Goal: Information Seeking & Learning: Learn about a topic

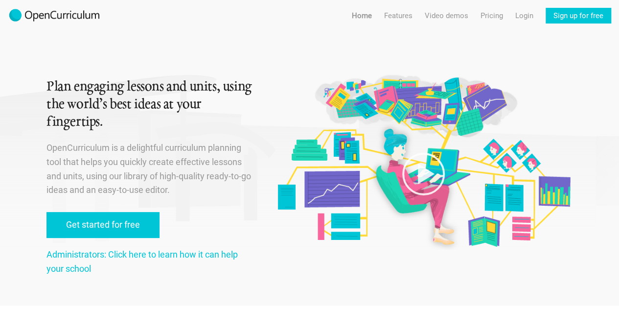
scroll to position [12, 0]
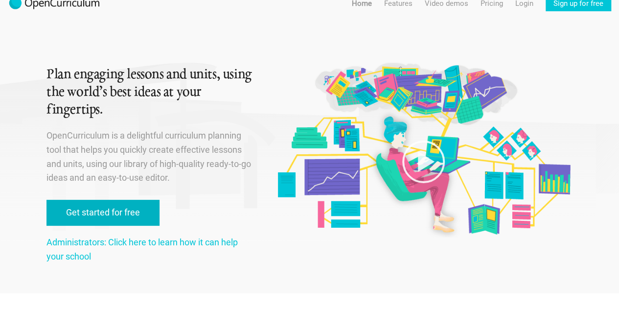
click at [121, 213] on link "Get started for free" at bounding box center [102, 213] width 113 height 26
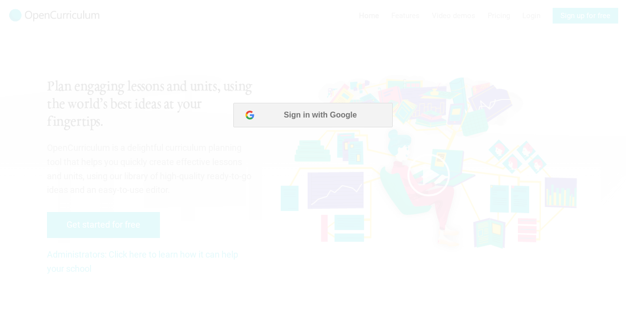
scroll to position [0, 0]
click at [316, 118] on button "Sign in with Google" at bounding box center [312, 115] width 159 height 24
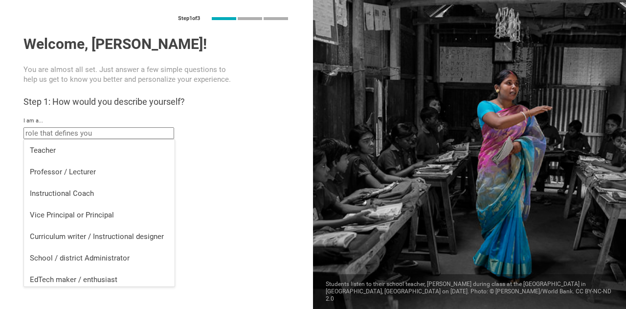
click at [134, 136] on input "text" at bounding box center [98, 133] width 151 height 12
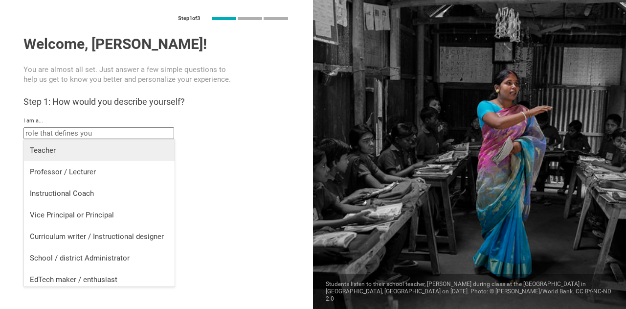
click at [107, 148] on div "Teacher" at bounding box center [99, 150] width 139 height 10
type input "Teacher"
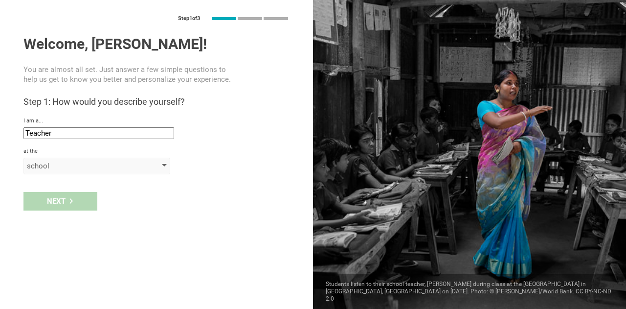
click at [77, 166] on div "school" at bounding box center [83, 166] width 112 height 10
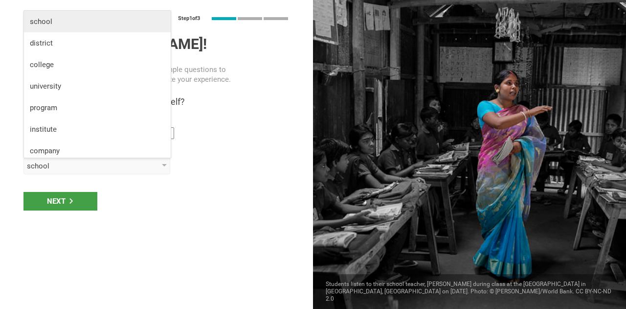
click at [65, 31] on li "school" at bounding box center [97, 22] width 147 height 22
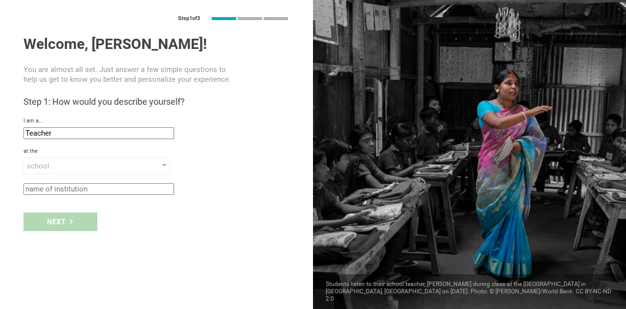
click at [81, 188] on input "text" at bounding box center [98, 189] width 151 height 12
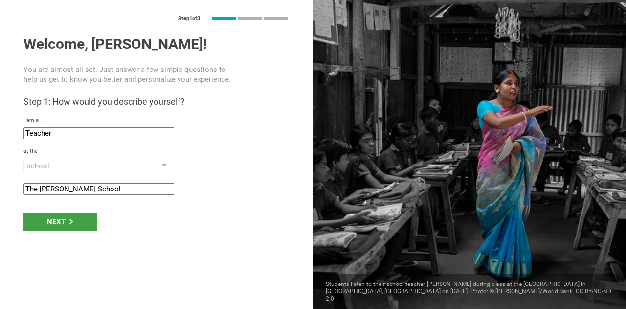
type input "The Charles School"
drag, startPoint x: 74, startPoint y: 231, endPoint x: 78, endPoint y: 226, distance: 6.8
click at [78, 226] on div "Next" at bounding box center [156, 221] width 313 height 30
click at [78, 226] on div "Next" at bounding box center [60, 221] width 74 height 19
type input "Columbus, Ohio"
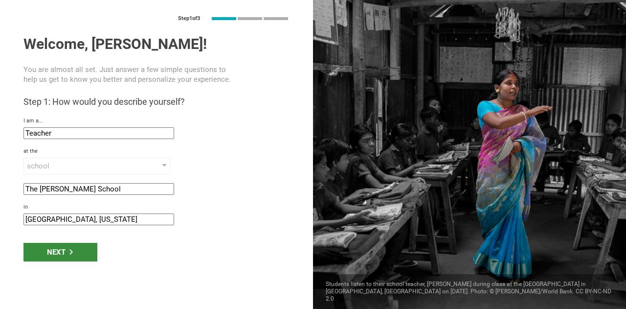
click at [82, 252] on div "Next" at bounding box center [60, 252] width 74 height 19
click at [87, 261] on div "Next" at bounding box center [156, 252] width 313 height 30
click at [84, 256] on div "Next" at bounding box center [60, 252] width 74 height 19
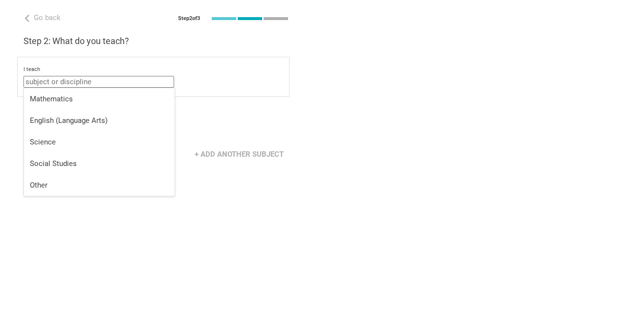
click at [123, 76] on input "text" at bounding box center [98, 82] width 151 height 12
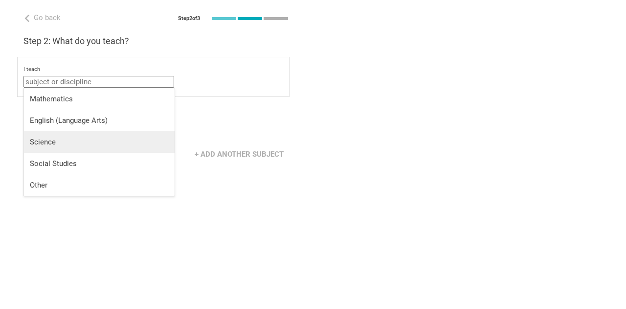
click at [89, 142] on div "Science" at bounding box center [99, 142] width 139 height 10
type input "Science"
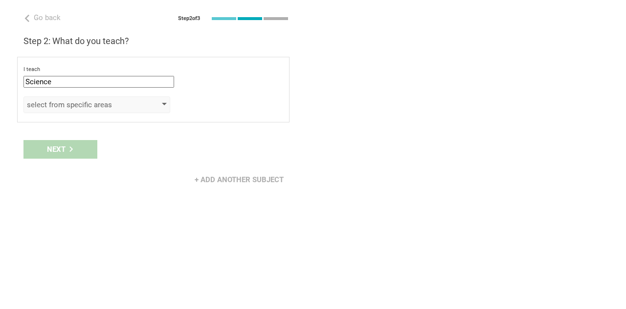
click at [71, 100] on div "select from specific areas" at bounding box center [83, 105] width 112 height 10
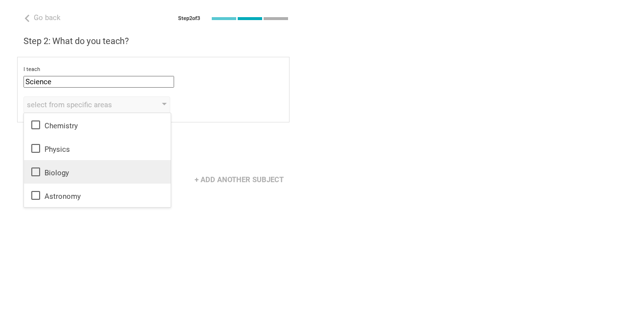
click at [34, 169] on icon at bounding box center [36, 172] width 12 height 12
click at [87, 220] on div "Go back Step 2 of 3 Welcome, Corder! You are almost all set. Just answer a few …" at bounding box center [156, 154] width 313 height 309
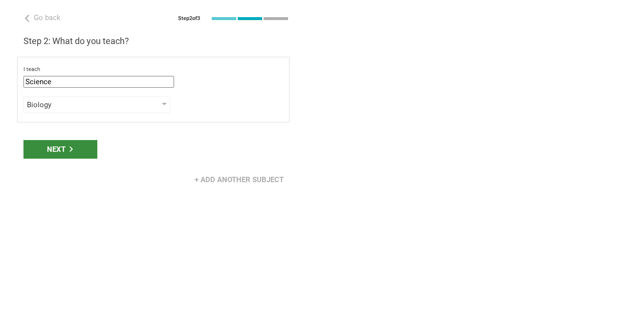
click at [58, 148] on div "Next" at bounding box center [60, 149] width 74 height 19
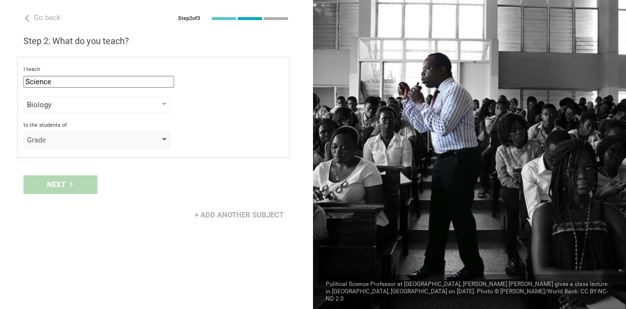
click at [91, 146] on div "Grade" at bounding box center [96, 140] width 147 height 17
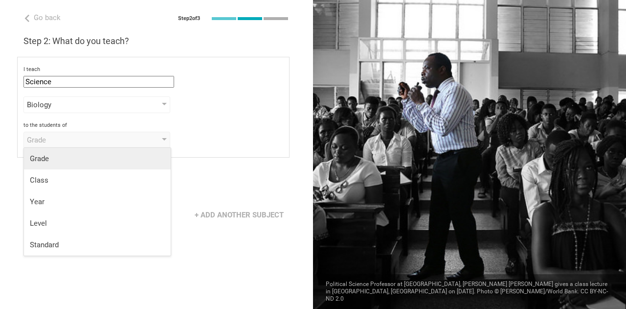
click at [75, 162] on div "Grade" at bounding box center [97, 159] width 135 height 10
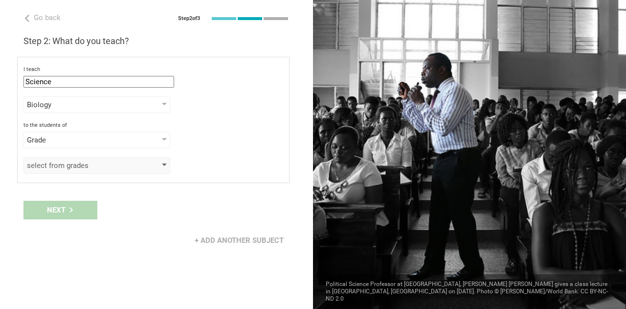
click at [81, 166] on div "select from grades" at bounding box center [83, 166] width 112 height 10
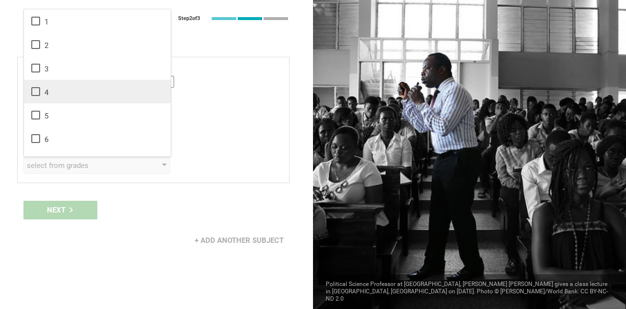
scroll to position [159, 0]
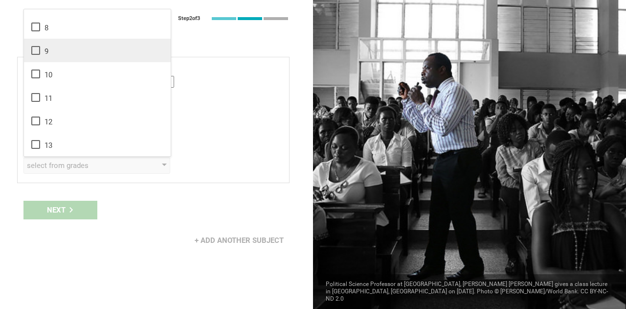
click at [38, 46] on icon at bounding box center [35, 50] width 9 height 9
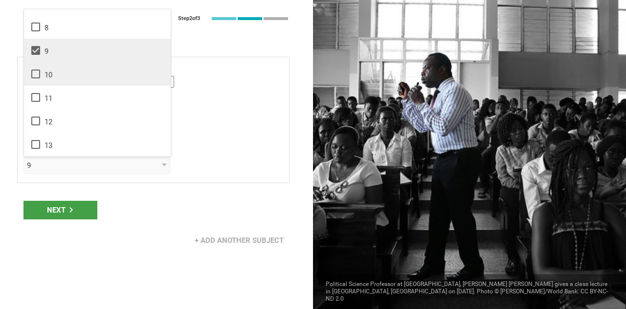
click at [38, 70] on icon at bounding box center [35, 73] width 9 height 9
click at [80, 212] on div "Next" at bounding box center [60, 210] width 74 height 19
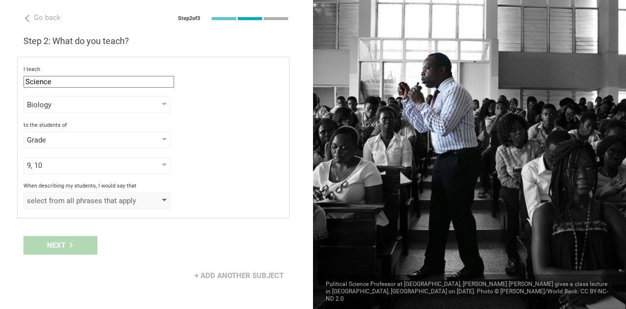
click at [118, 205] on div "select from all phrases that apply" at bounding box center [96, 200] width 147 height 17
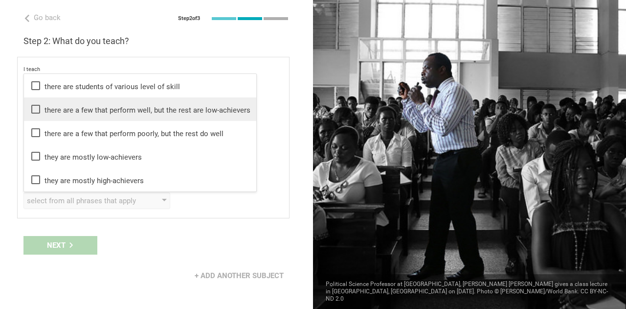
click at [35, 112] on icon at bounding box center [35, 109] width 9 height 9
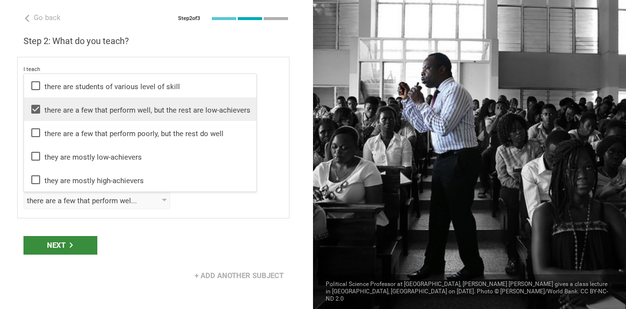
click at [90, 236] on div "Next" at bounding box center [60, 245] width 74 height 19
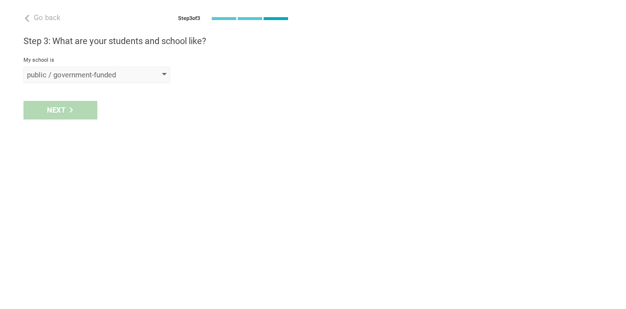
click at [127, 73] on div "public / government-funded" at bounding box center [83, 75] width 112 height 10
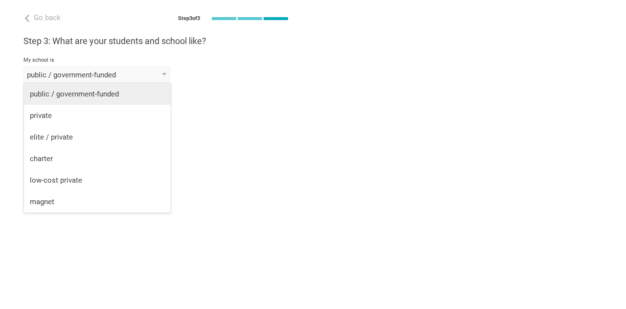
click at [86, 92] on div "public / government-funded" at bounding box center [97, 94] width 135 height 10
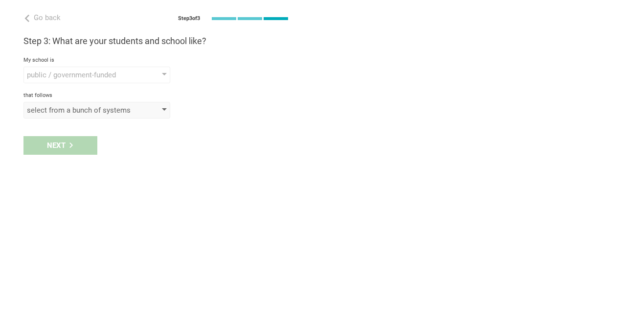
click at [92, 114] on div "select from a bunch of systems" at bounding box center [83, 110] width 112 height 10
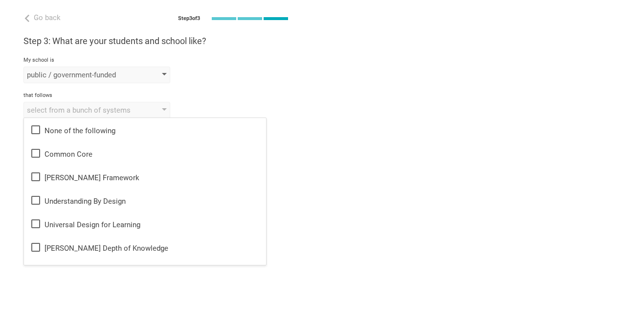
click at [109, 70] on div "public / government-funded" at bounding box center [83, 75] width 112 height 10
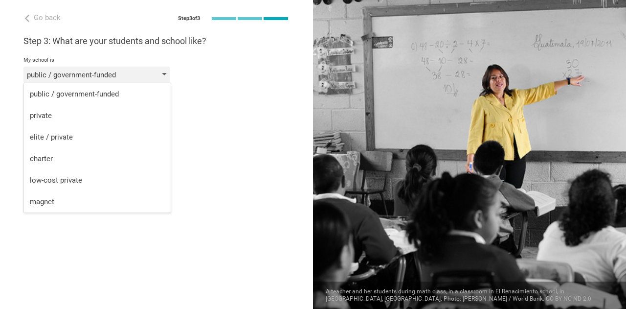
click at [115, 69] on div "public / government-funded" at bounding box center [96, 75] width 147 height 17
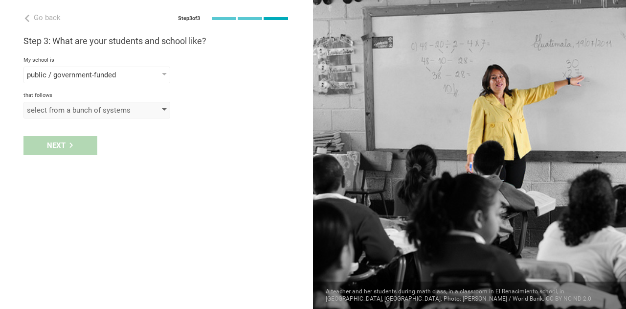
click at [88, 117] on div "select from a bunch of systems" at bounding box center [96, 110] width 147 height 17
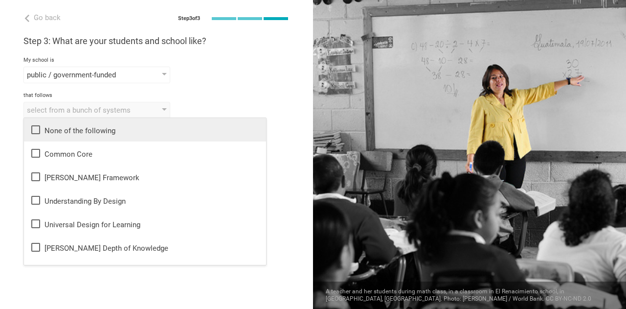
click at [33, 133] on icon at bounding box center [35, 129] width 9 height 9
click at [247, 91] on div "Step 3: What are your students and school like? My school is public / governmen…" at bounding box center [156, 76] width 266 height 83
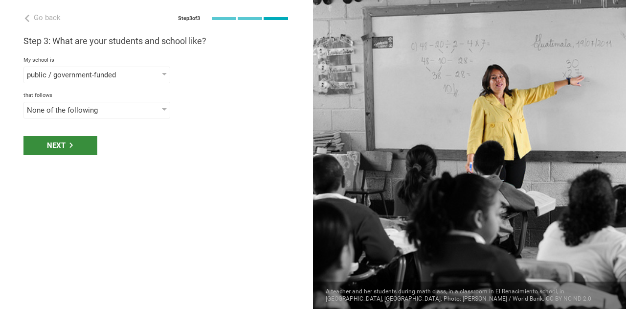
click at [66, 150] on div "Next" at bounding box center [60, 145] width 74 height 19
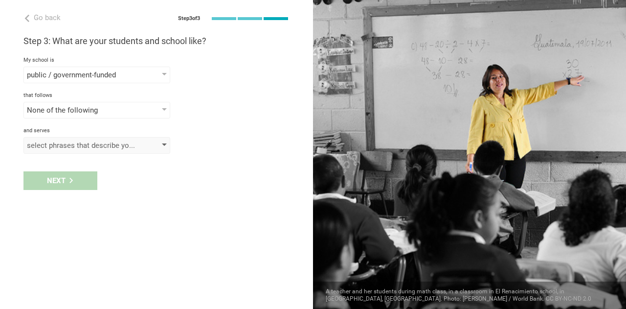
click at [88, 147] on div "select phrases that describe your student population" at bounding box center [83, 145] width 112 height 10
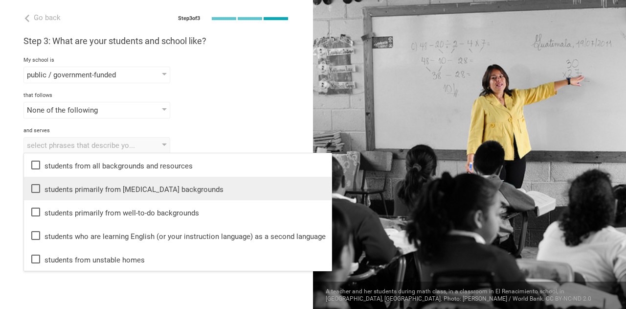
click at [35, 185] on icon at bounding box center [36, 189] width 12 height 12
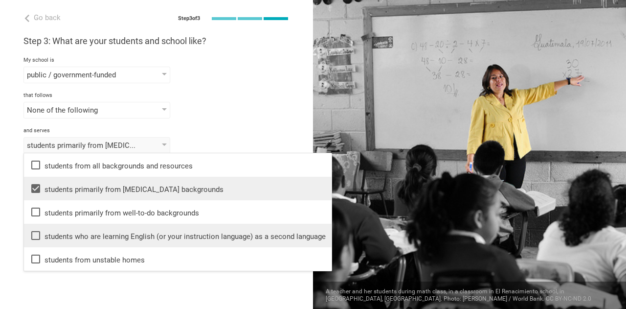
click at [36, 235] on icon at bounding box center [36, 235] width 12 height 12
click at [248, 118] on div "Step 3: What are your students and school like? My school is public / governmen…" at bounding box center [156, 94] width 266 height 118
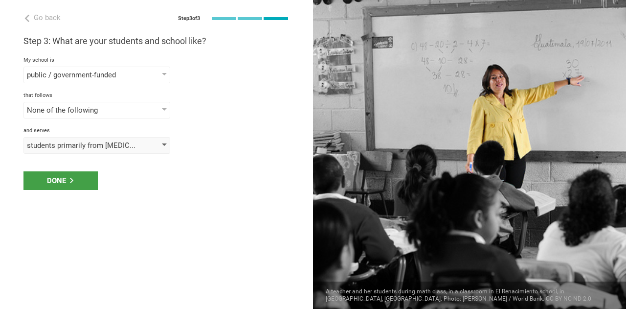
click at [99, 144] on div "students primarily from low-income backgrounds, students who are learning Engli…" at bounding box center [83, 145] width 112 height 10
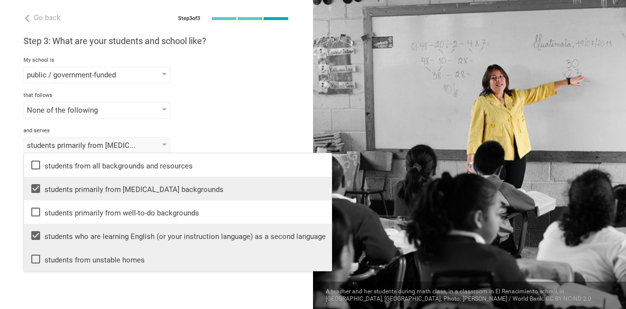
click at [33, 265] on li "students from unstable homes" at bounding box center [178, 258] width 308 height 23
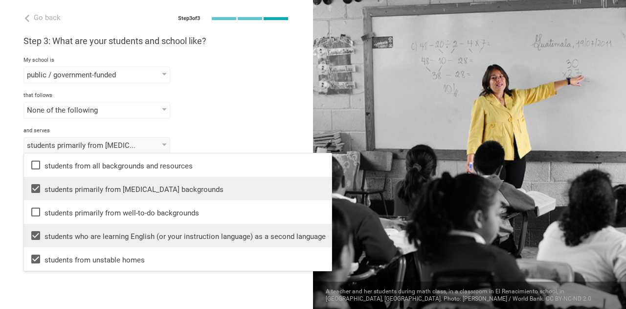
click at [275, 96] on div "that follows" at bounding box center [156, 95] width 266 height 7
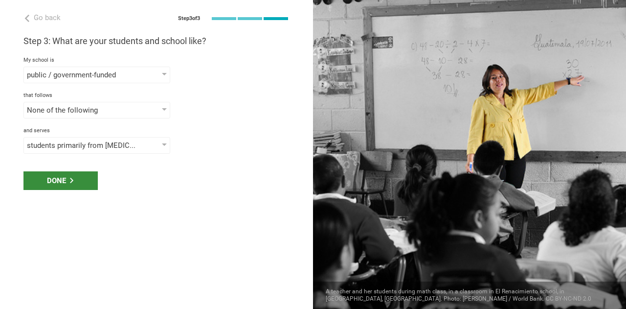
click at [90, 176] on div "Done" at bounding box center [60, 180] width 74 height 19
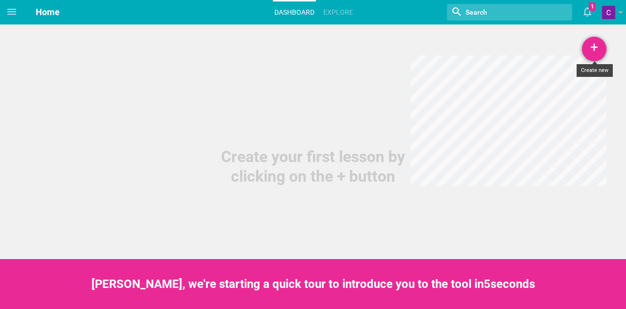
click at [598, 44] on div "+" at bounding box center [594, 49] width 24 height 24
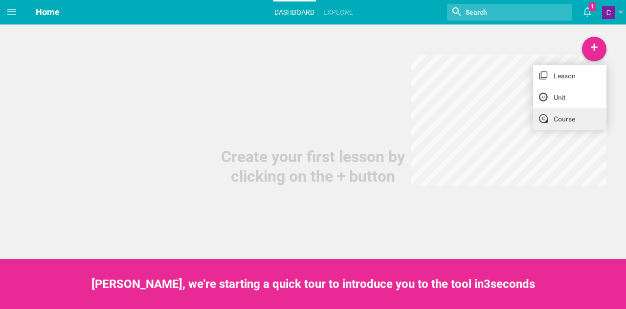
click at [551, 115] on link "Course" at bounding box center [569, 119] width 73 height 22
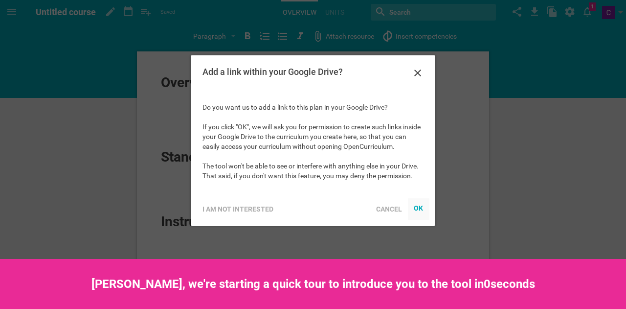
click at [423, 210] on div "OK" at bounding box center [419, 208] width 10 height 8
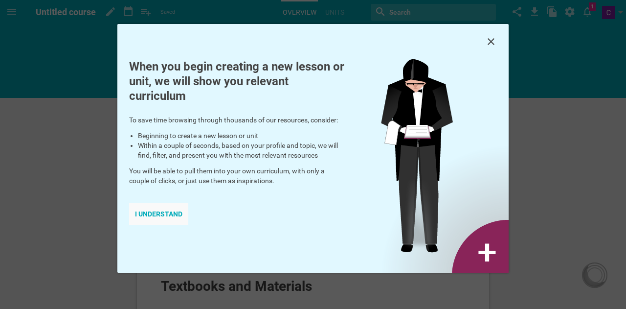
click at [174, 216] on div "I understand" at bounding box center [158, 214] width 59 height 22
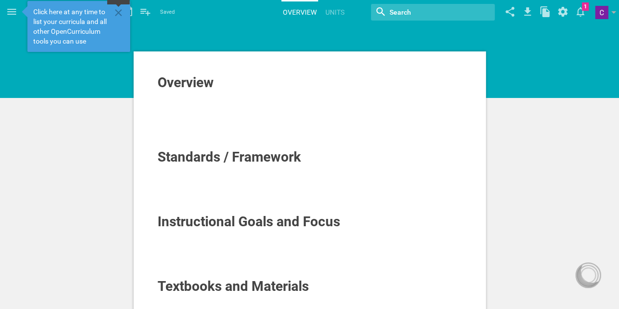
click at [121, 17] on icon at bounding box center [119, 13] width 12 height 12
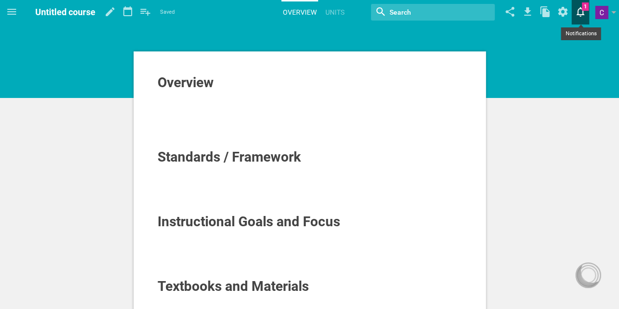
click at [581, 8] on icon at bounding box center [580, 12] width 8 height 10
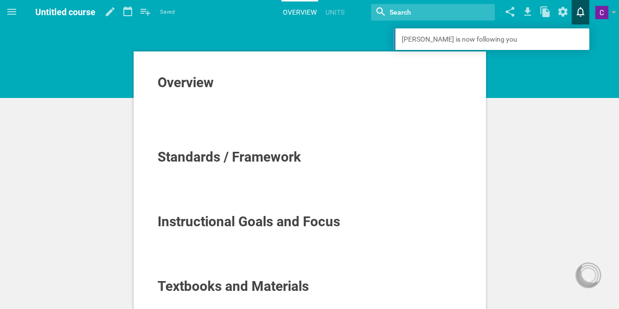
click at [581, 8] on icon at bounding box center [580, 12] width 8 height 10
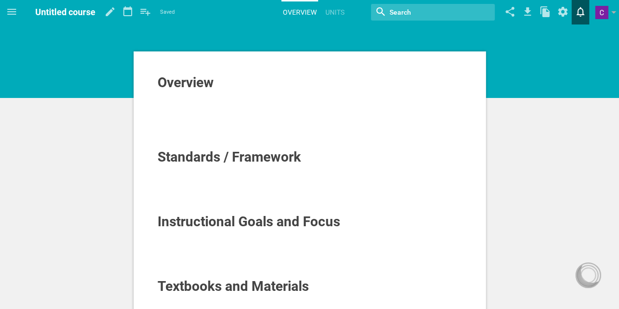
click at [581, 8] on icon at bounding box center [580, 12] width 8 height 10
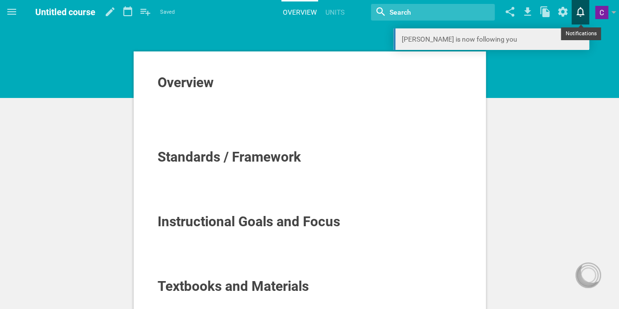
click at [508, 37] on link "[PERSON_NAME] is now following you" at bounding box center [491, 39] width 196 height 22
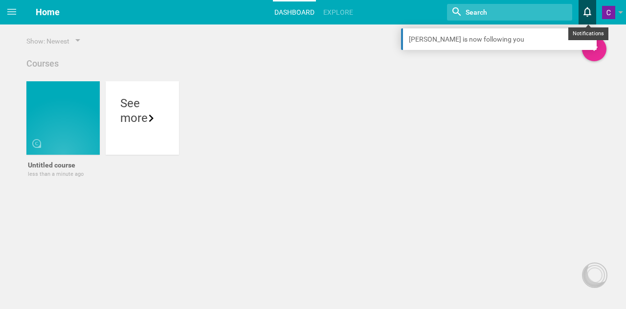
click at [590, 17] on icon at bounding box center [588, 11] width 18 height 23
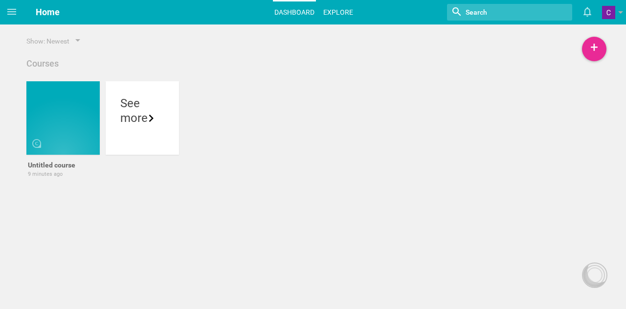
click at [334, 12] on link "Explore" at bounding box center [338, 12] width 33 height 22
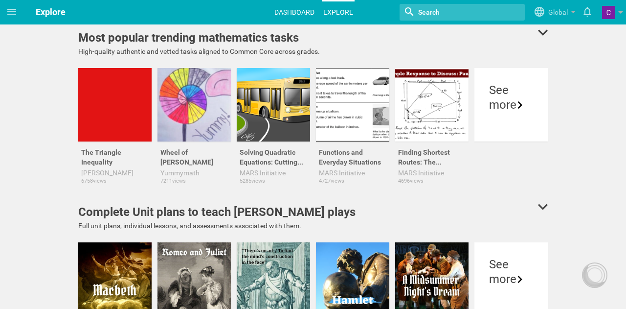
click at [297, 8] on link "Dashboard" at bounding box center [294, 12] width 43 height 22
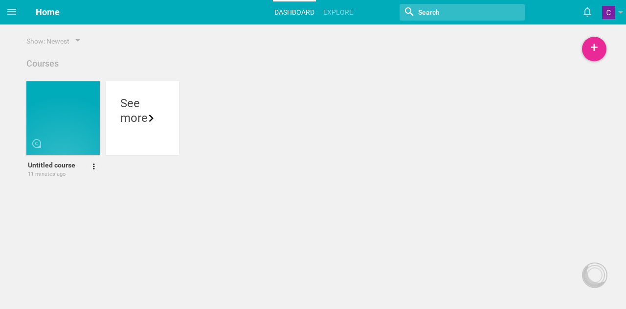
click at [67, 128] on div at bounding box center [62, 117] width 73 height 73
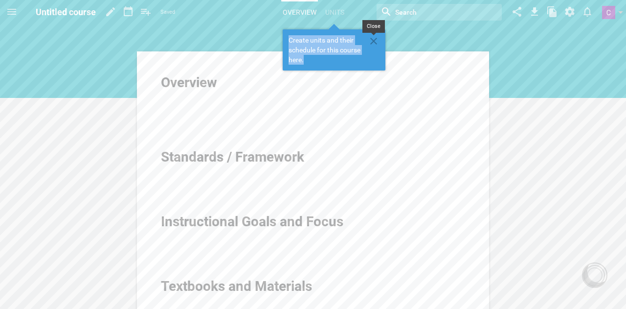
click at [0, 0] on div "Create units and their schedule for this course here." at bounding box center [0, 0] width 0 height 0
click at [376, 39] on icon at bounding box center [373, 41] width 7 height 7
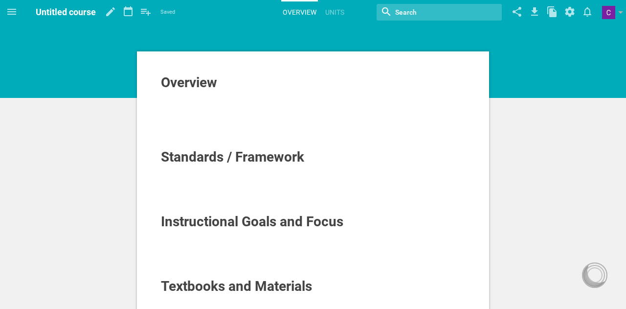
click at [204, 90] on span "Overview" at bounding box center [189, 82] width 56 height 16
click at [208, 100] on div at bounding box center [313, 105] width 305 height 10
click at [183, 188] on div at bounding box center [313, 189] width 305 height 10
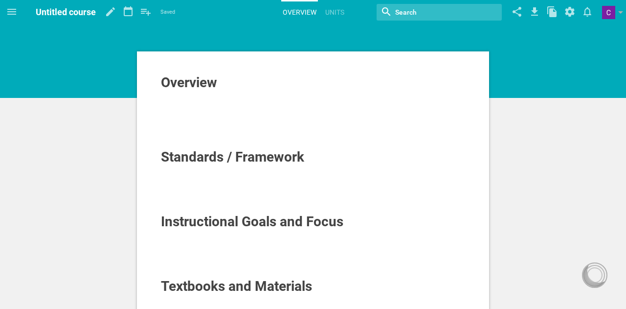
click at [466, 15] on input "textbox" at bounding box center [431, 12] width 75 height 13
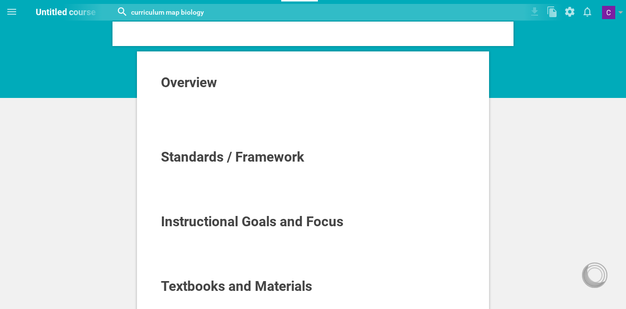
type input "curriculum map biology"
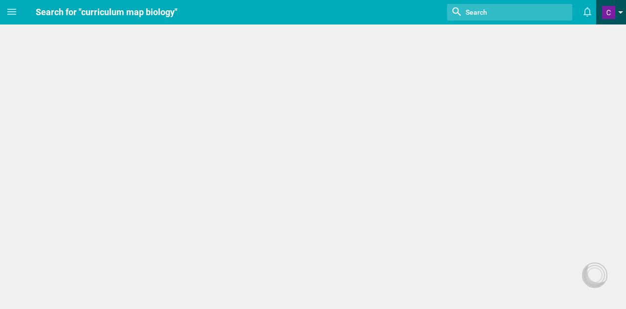
click at [619, 5] on link at bounding box center [614, 12] width 24 height 24
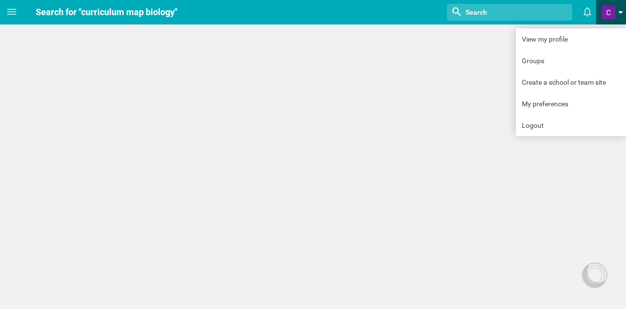
click at [619, 5] on link at bounding box center [614, 12] width 24 height 24
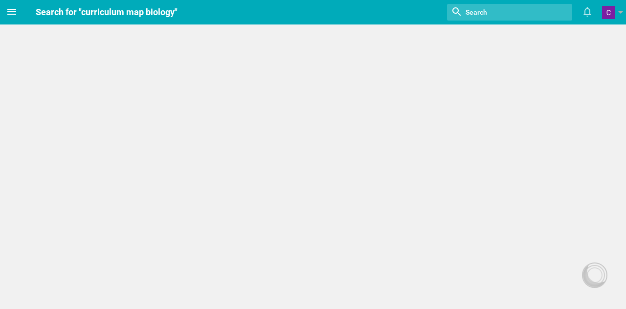
click at [19, 10] on span at bounding box center [11, 11] width 23 height 23
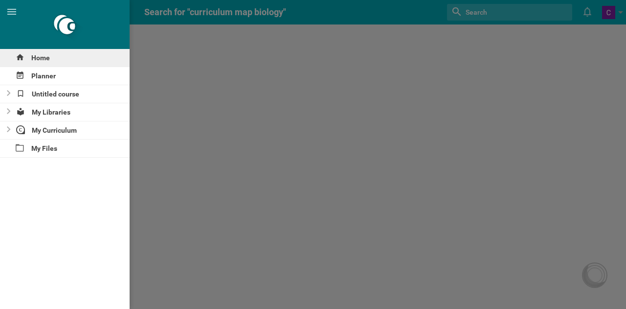
click at [65, 56] on div "Home" at bounding box center [65, 58] width 130 height 18
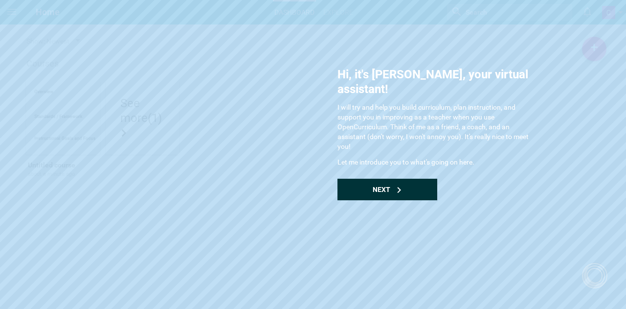
click at [412, 179] on div "Next" at bounding box center [388, 190] width 100 height 22
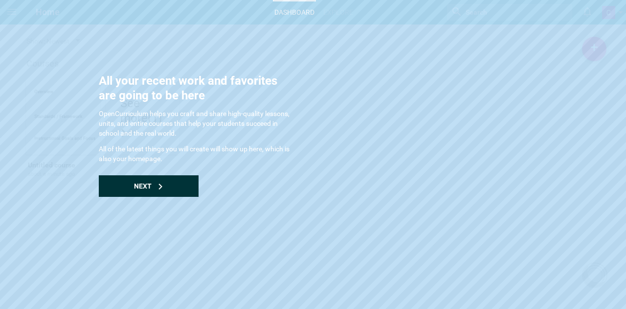
click at [138, 190] on div "Next" at bounding box center [149, 186] width 100 height 22
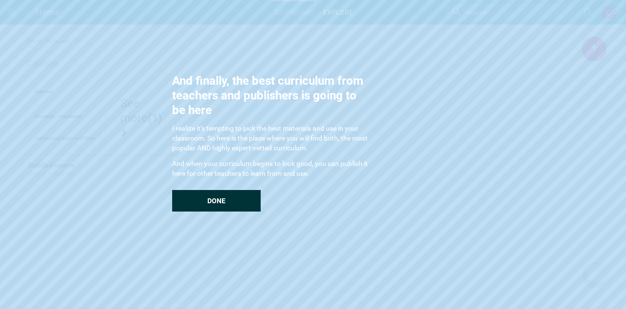
click at [234, 200] on div "Done" at bounding box center [216, 201] width 89 height 22
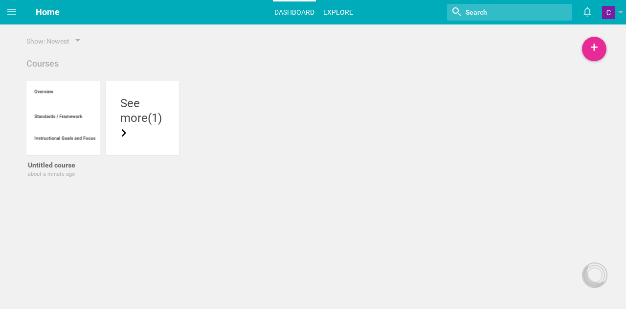
click at [342, 9] on link "Explore" at bounding box center [338, 12] width 33 height 22
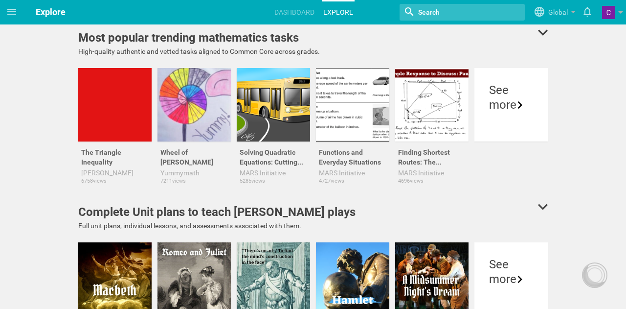
click at [434, 12] on input "textbox" at bounding box center [454, 12] width 75 height 13
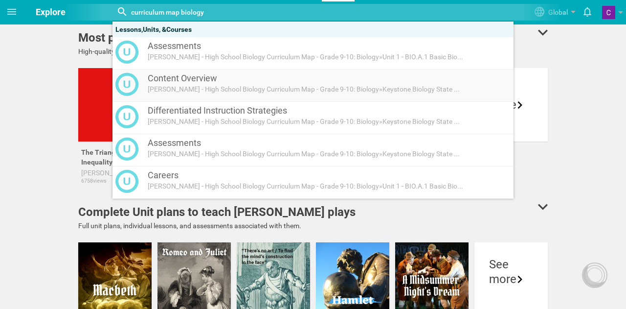
click at [218, 78] on div "Content Overview" at bounding box center [306, 78] width 316 height 12
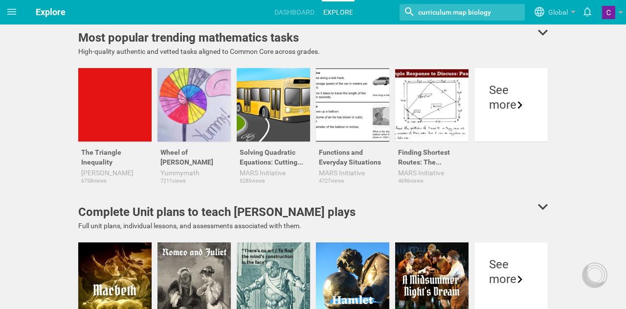
click at [502, 12] on div at bounding box center [462, 12] width 125 height 17
click at [495, 11] on div at bounding box center [462, 12] width 125 height 17
click at [481, 8] on input "textbox" at bounding box center [454, 12] width 75 height 13
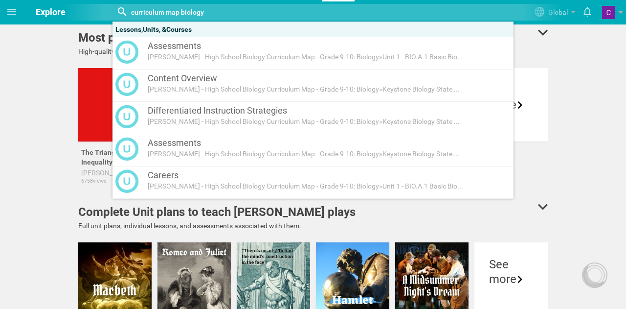
drag, startPoint x: 202, startPoint y: 8, endPoint x: 182, endPoint y: 15, distance: 21.7
click at [182, 15] on input "textbox" at bounding box center [250, 12] width 240 height 13
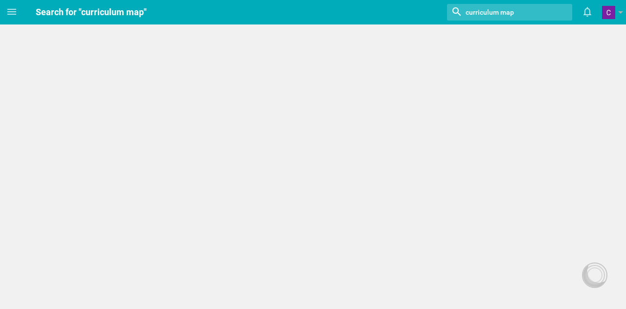
click at [523, 11] on input "textbox" at bounding box center [502, 12] width 75 height 13
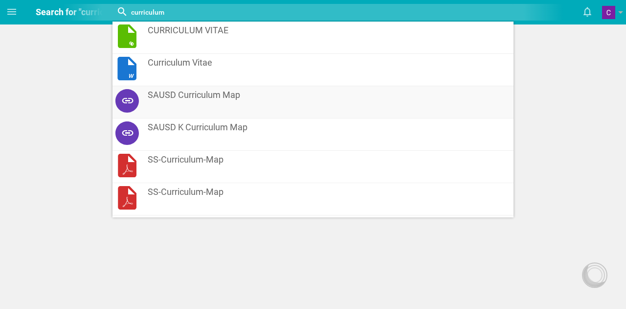
type input "curriculum"
click at [202, 99] on span "SAUSD Curriculum Map" at bounding box center [306, 95] width 316 height 12
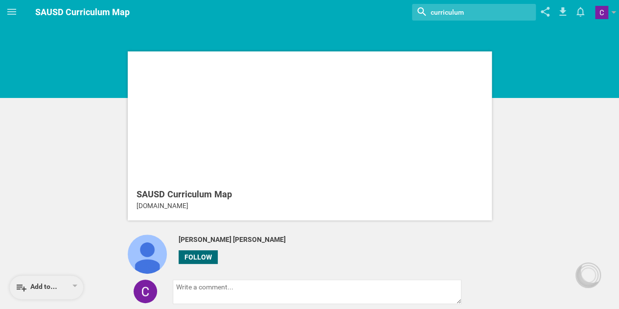
click at [226, 197] on div "SAUSD Curriculum Map" at bounding box center [310, 194] width 346 height 12
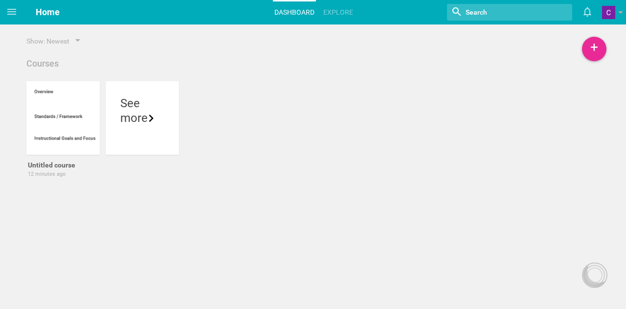
click at [282, 66] on div "Courses" at bounding box center [312, 64] width 579 height 12
click at [44, 19] on hgroup "Home" at bounding box center [48, 12] width 24 height 24
click at [3, 13] on span at bounding box center [11, 11] width 23 height 23
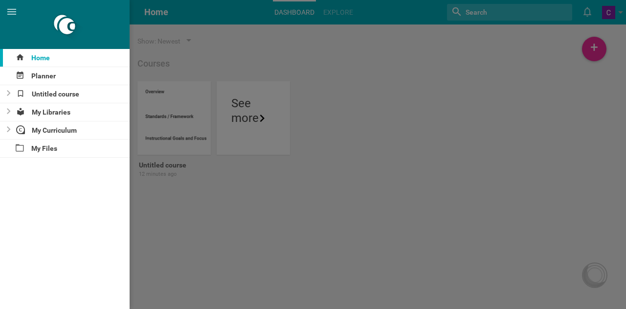
click at [303, 59] on div at bounding box center [313, 154] width 626 height 309
